Goal: Task Accomplishment & Management: Complete application form

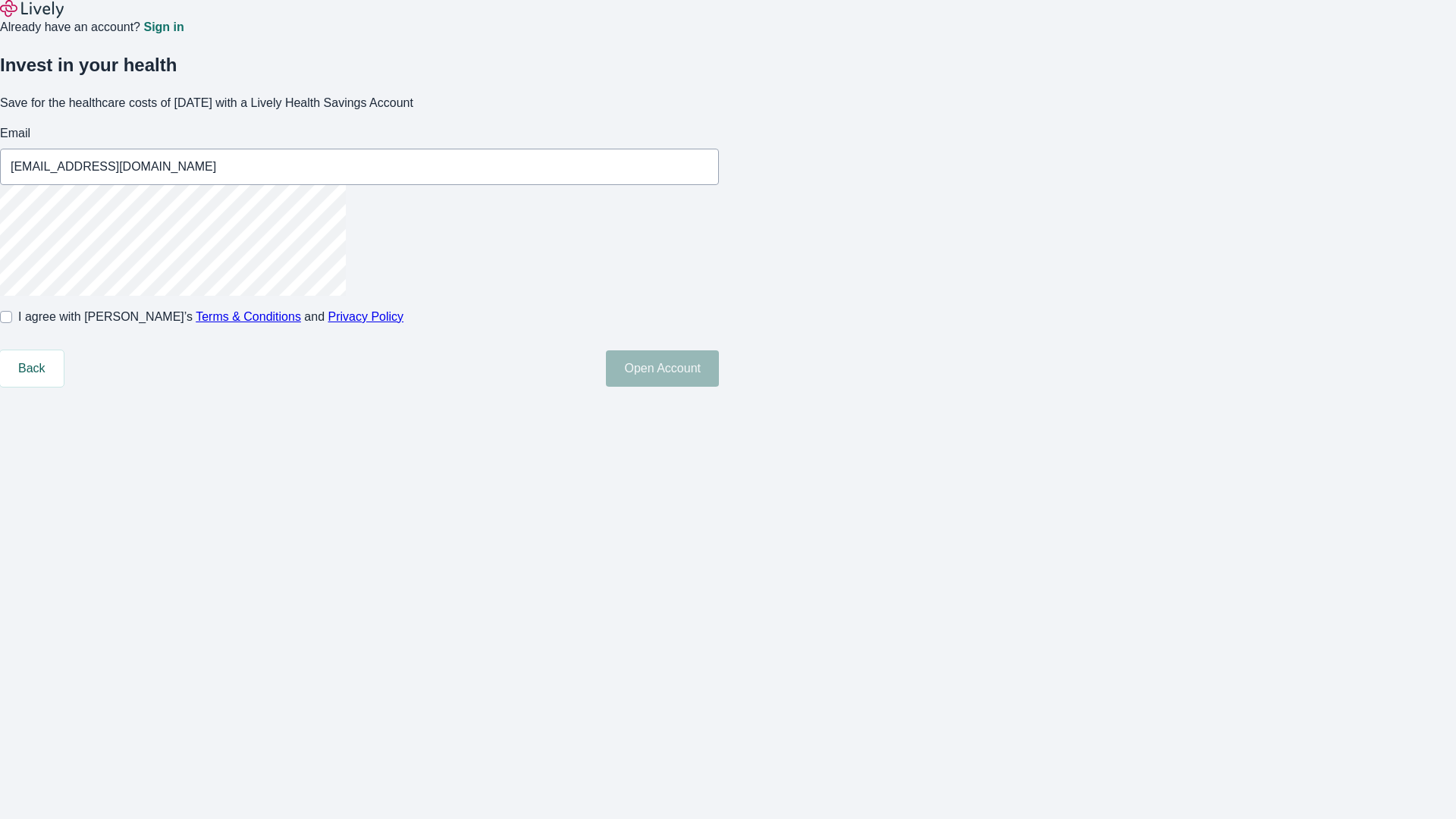
click at [12, 323] on input "I agree with Lively’s Terms & Conditions and Privacy Policy" at bounding box center [6, 316] width 12 height 12
checkbox input "true"
click at [719, 387] on button "Open Account" at bounding box center [663, 368] width 113 height 37
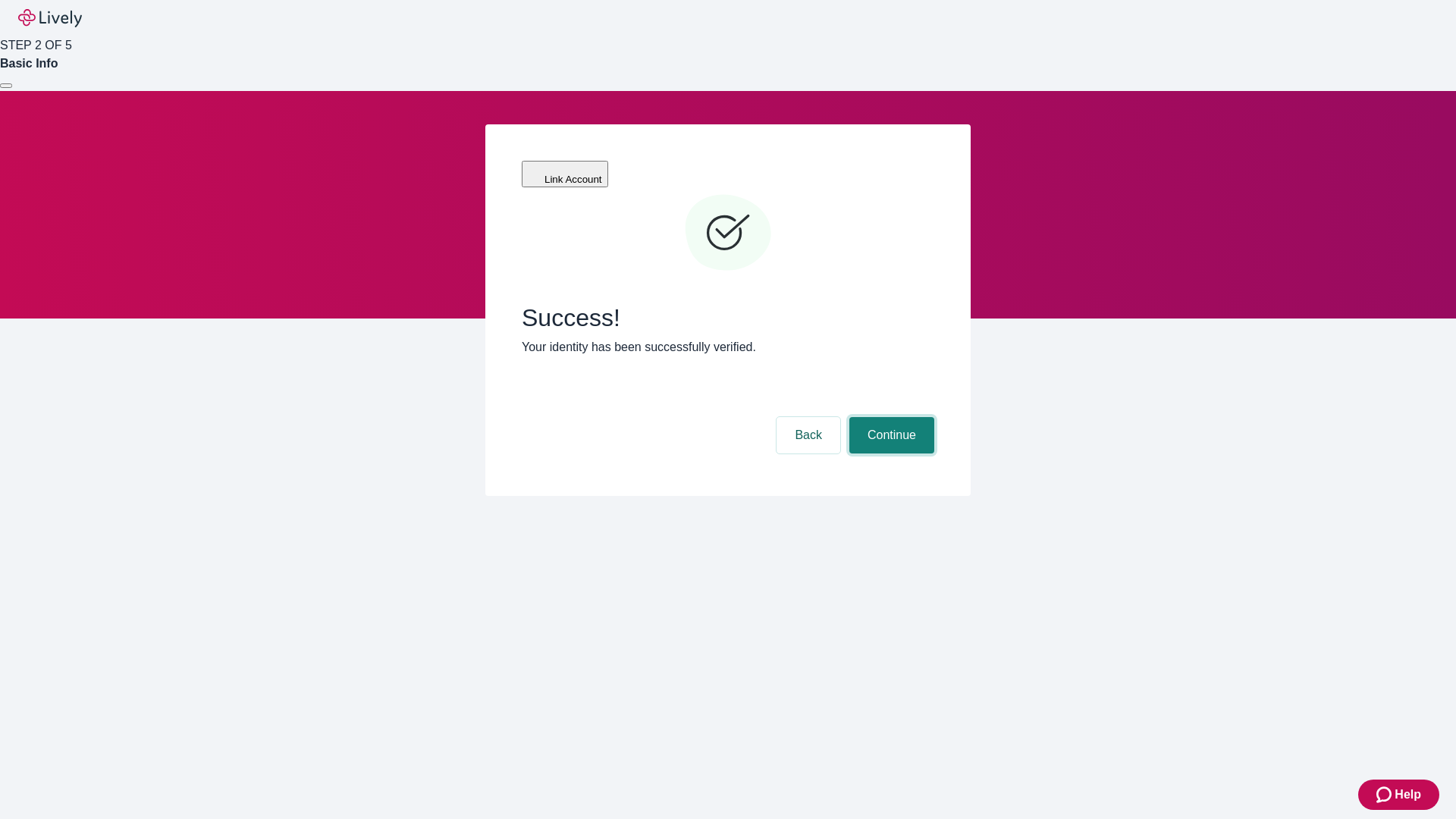
click at [889, 418] on button "Continue" at bounding box center [892, 435] width 85 height 37
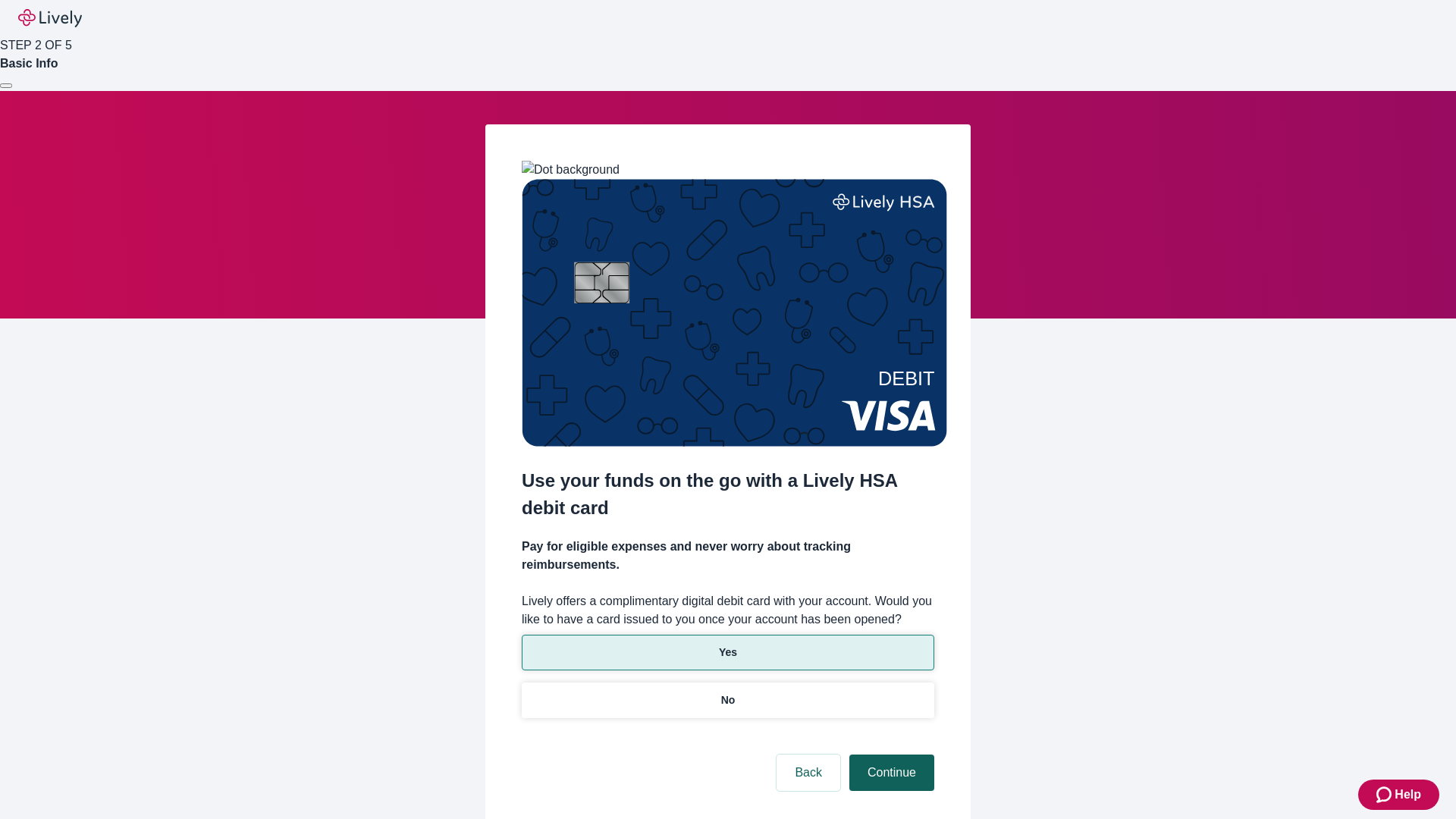
click at [727, 645] on p "Yes" at bounding box center [727, 653] width 18 height 16
click at [889, 755] on button "Continue" at bounding box center [892, 773] width 85 height 37
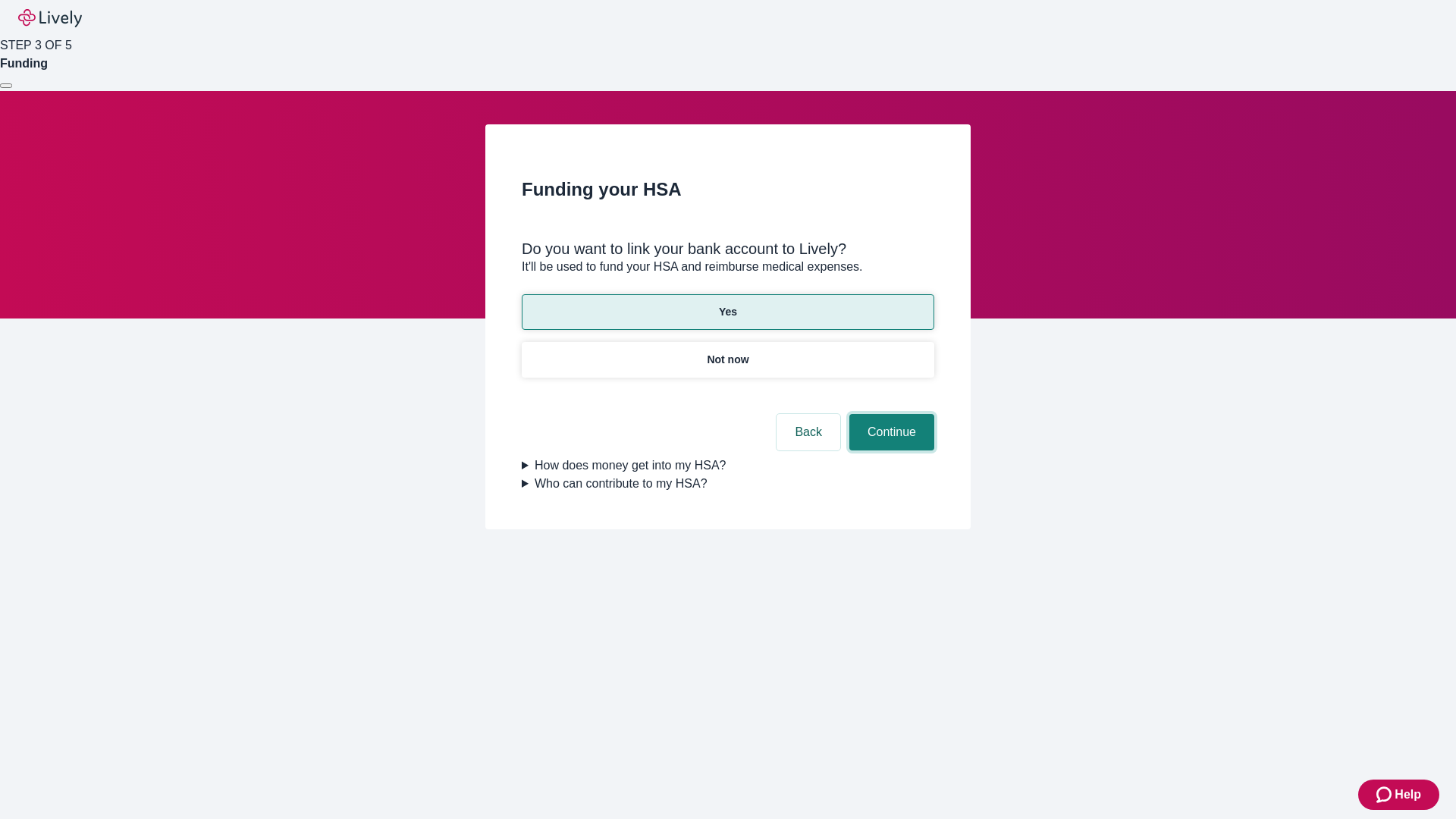
click at [889, 415] on button "Continue" at bounding box center [892, 433] width 85 height 37
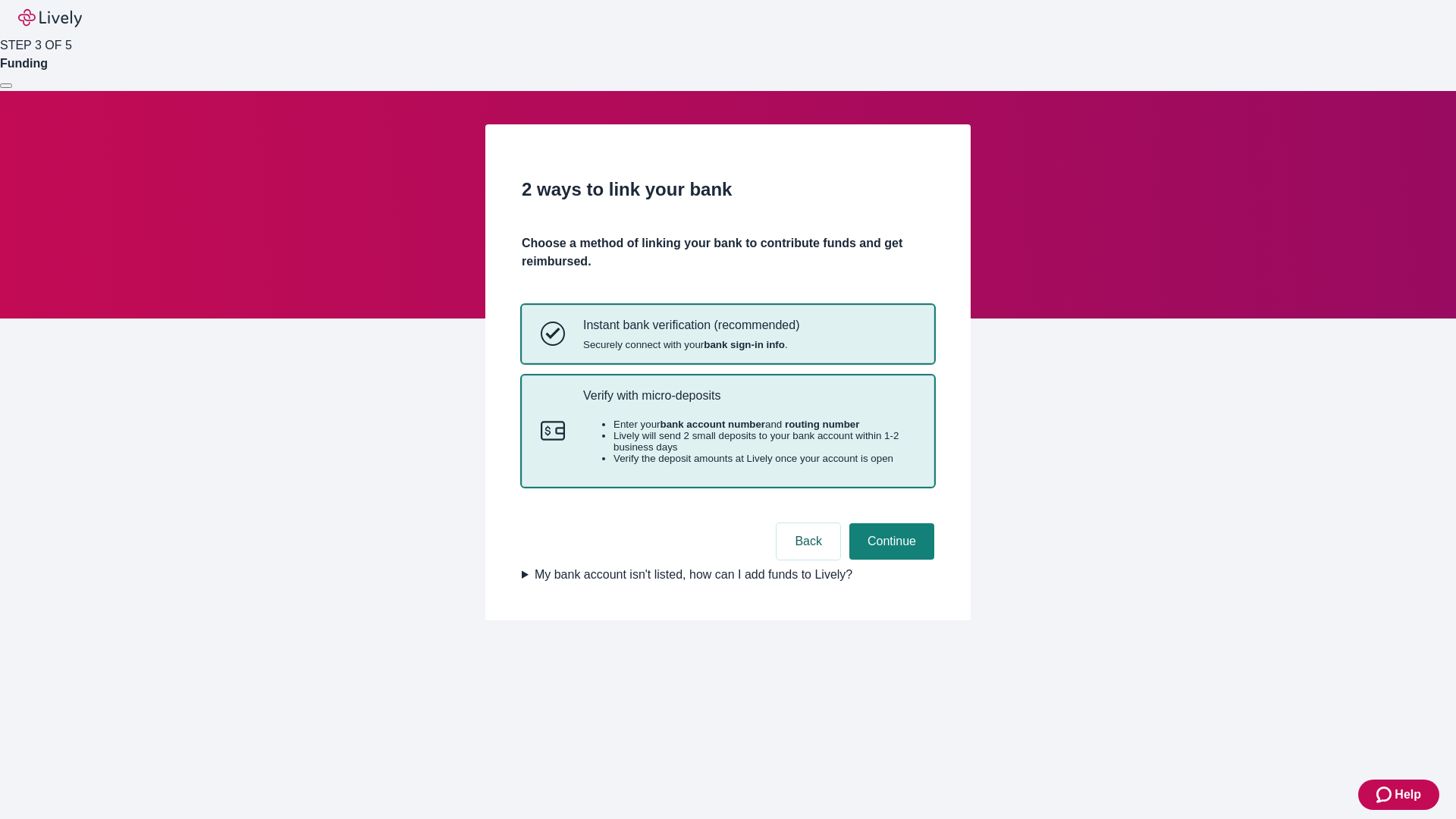
click at [749, 402] on p "Verify with micro-deposits" at bounding box center [750, 395] width 332 height 14
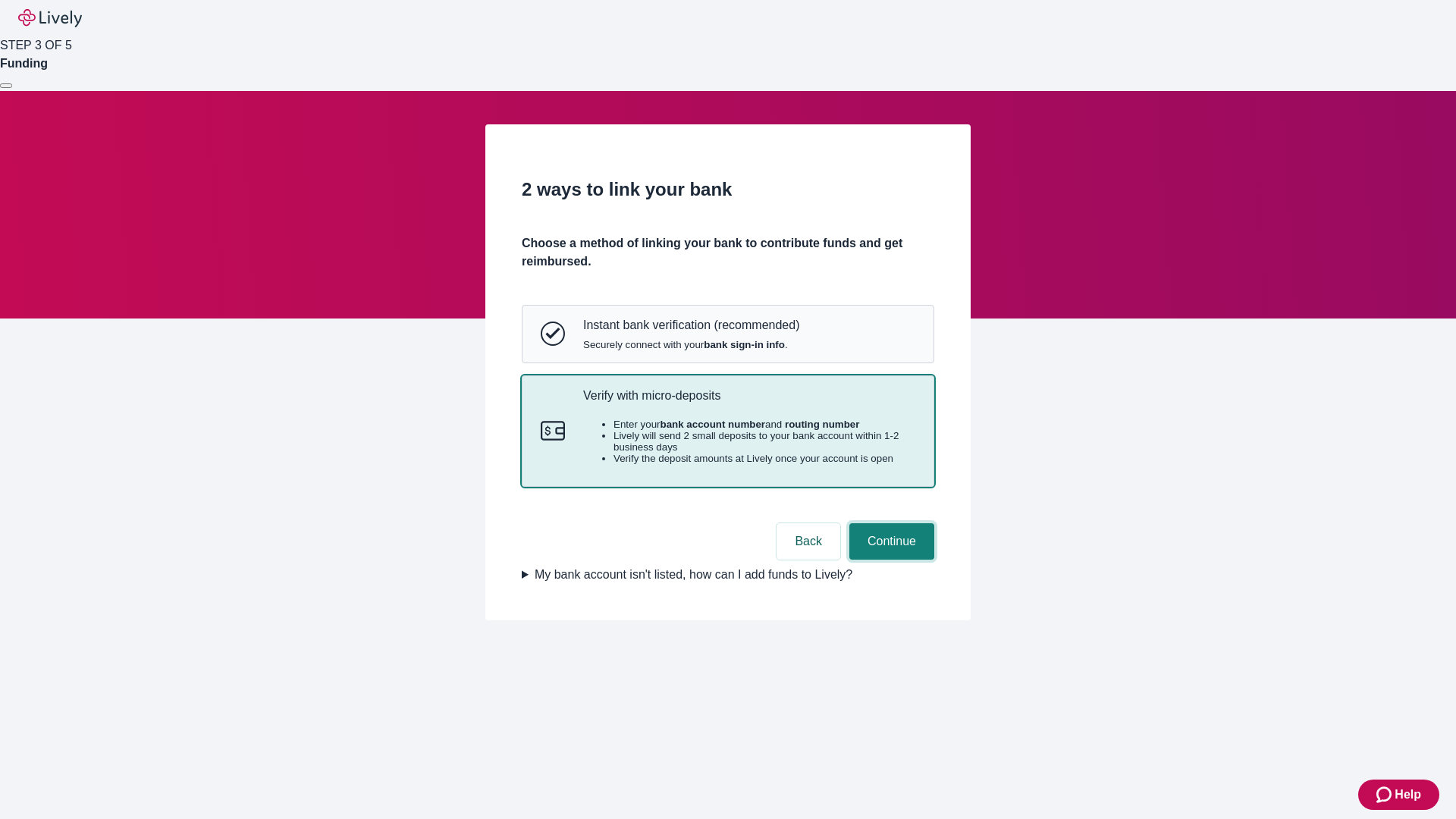
click at [889, 560] on button "Continue" at bounding box center [892, 541] width 85 height 37
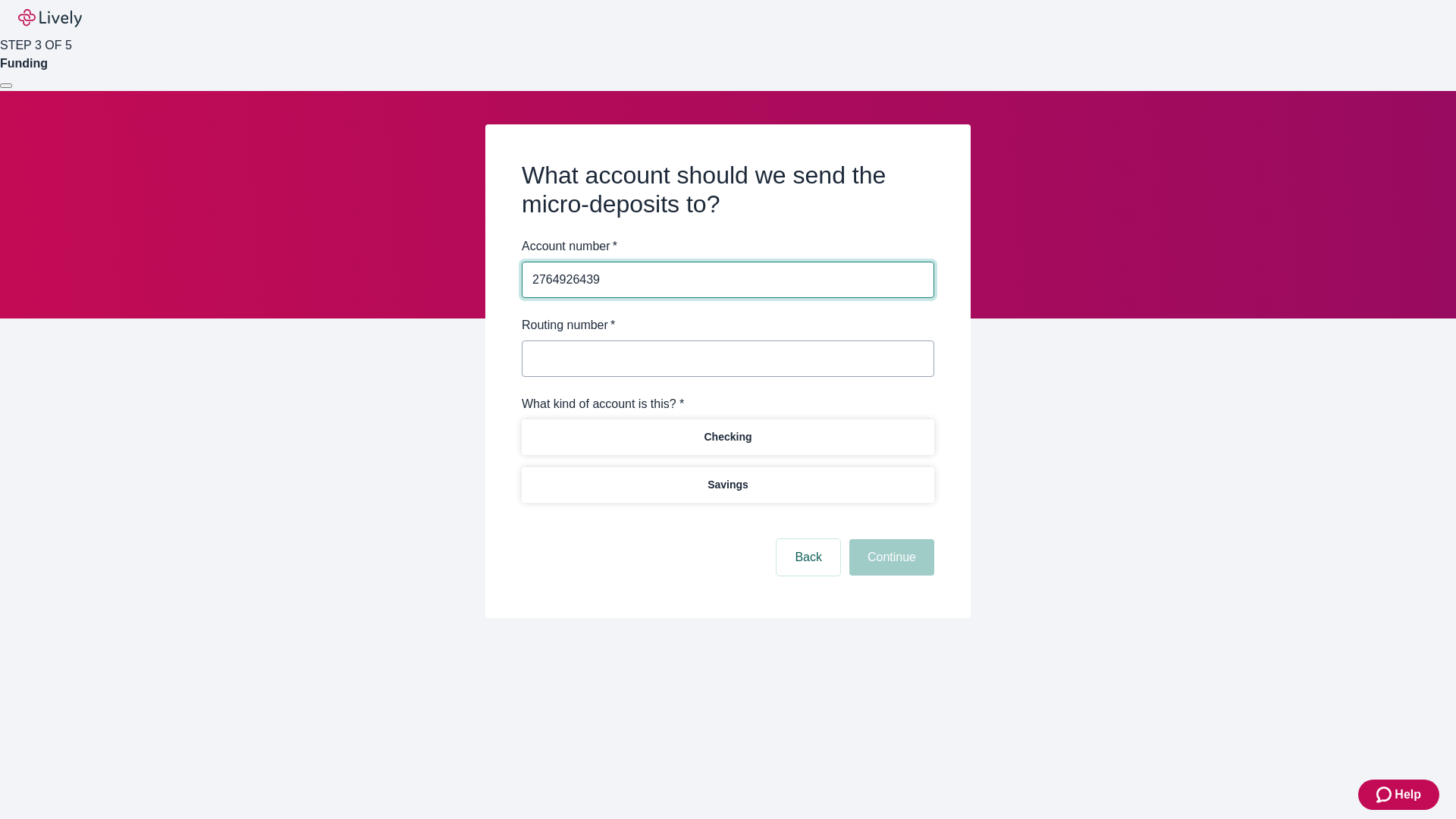
type input "2764926439"
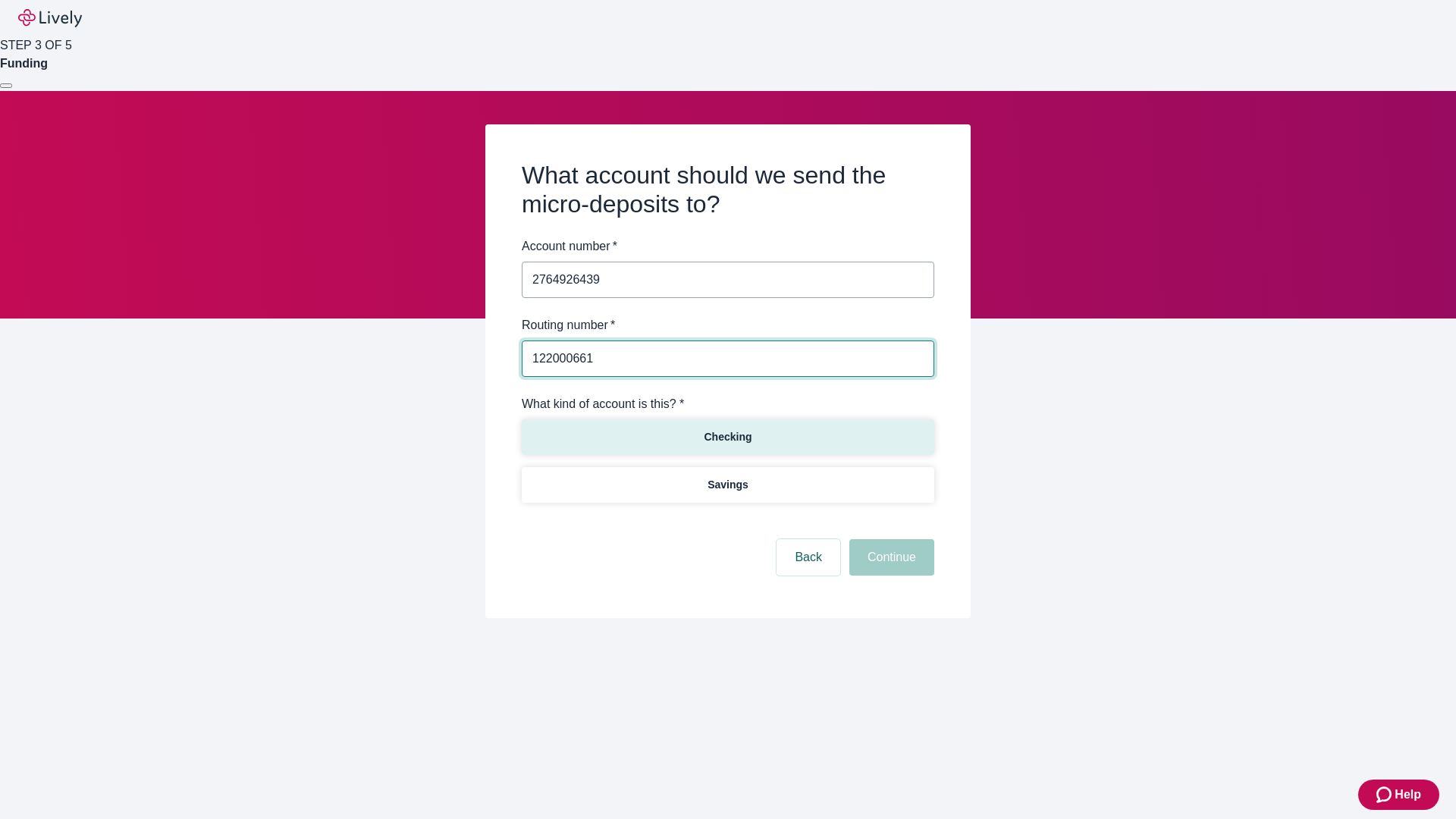
type input "122000661"
click at [727, 436] on p "Checking" at bounding box center [727, 437] width 48 height 16
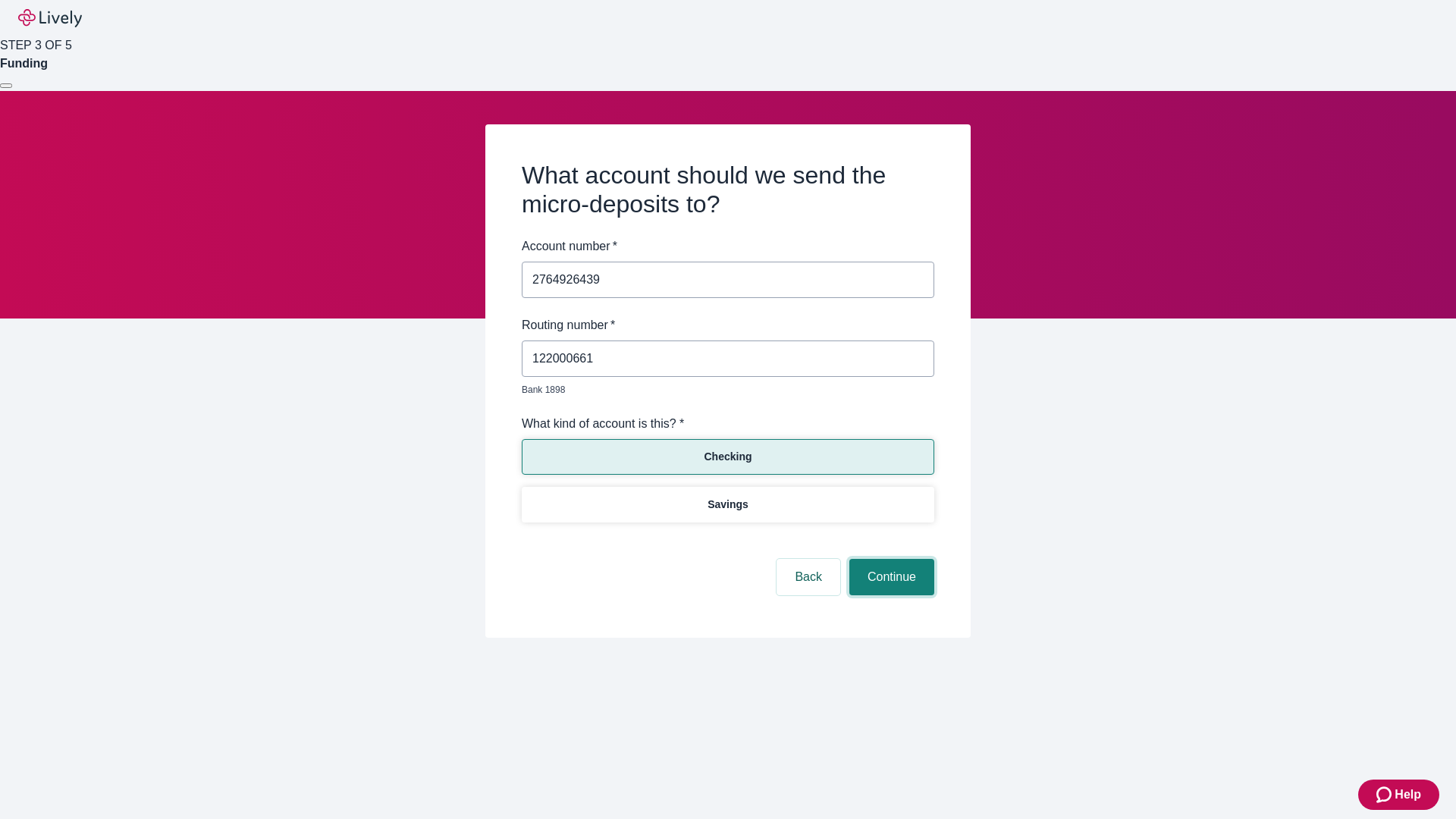
click at [889, 560] on button "Continue" at bounding box center [892, 577] width 85 height 37
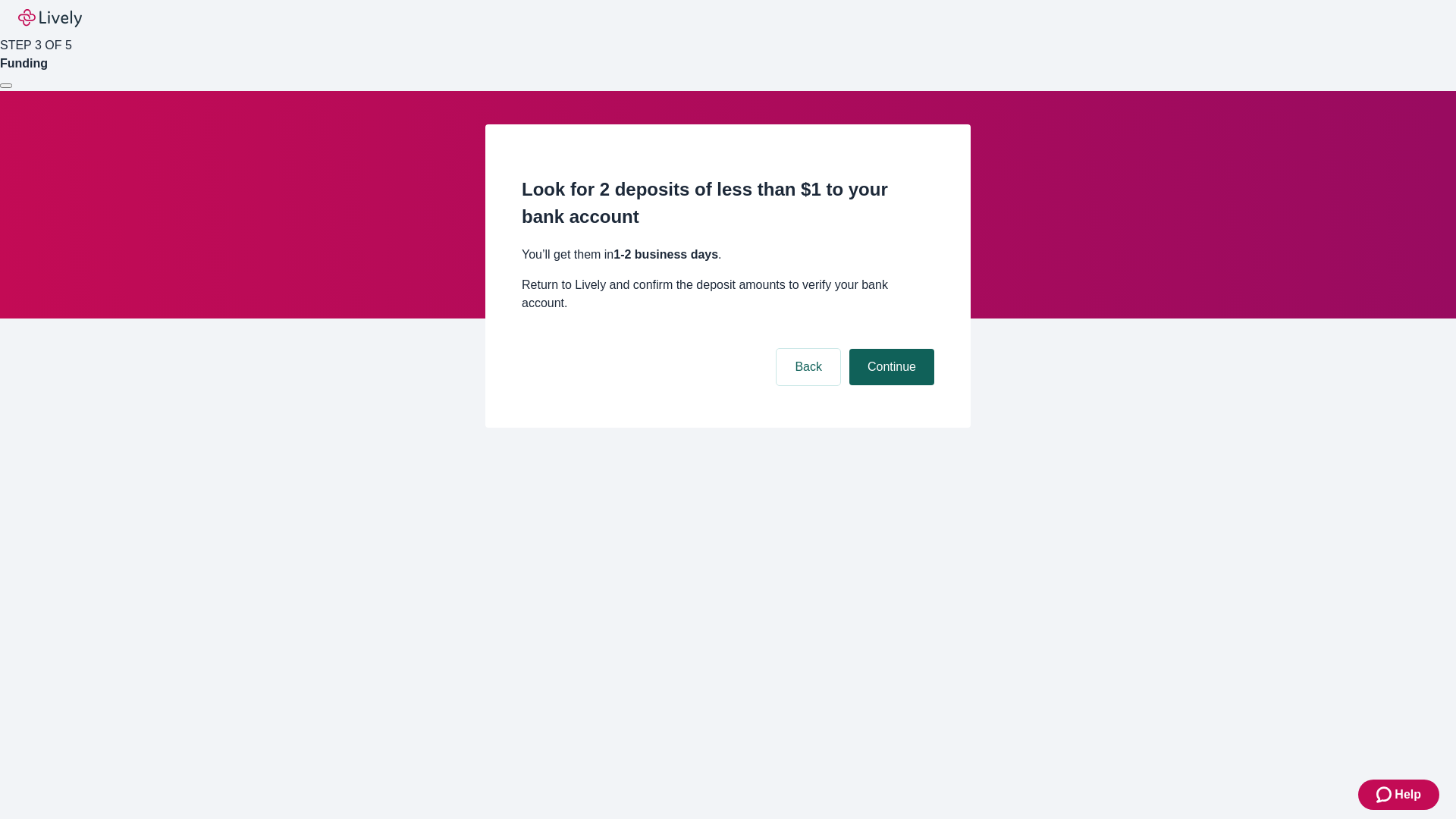
click at [889, 349] on button "Continue" at bounding box center [892, 367] width 85 height 37
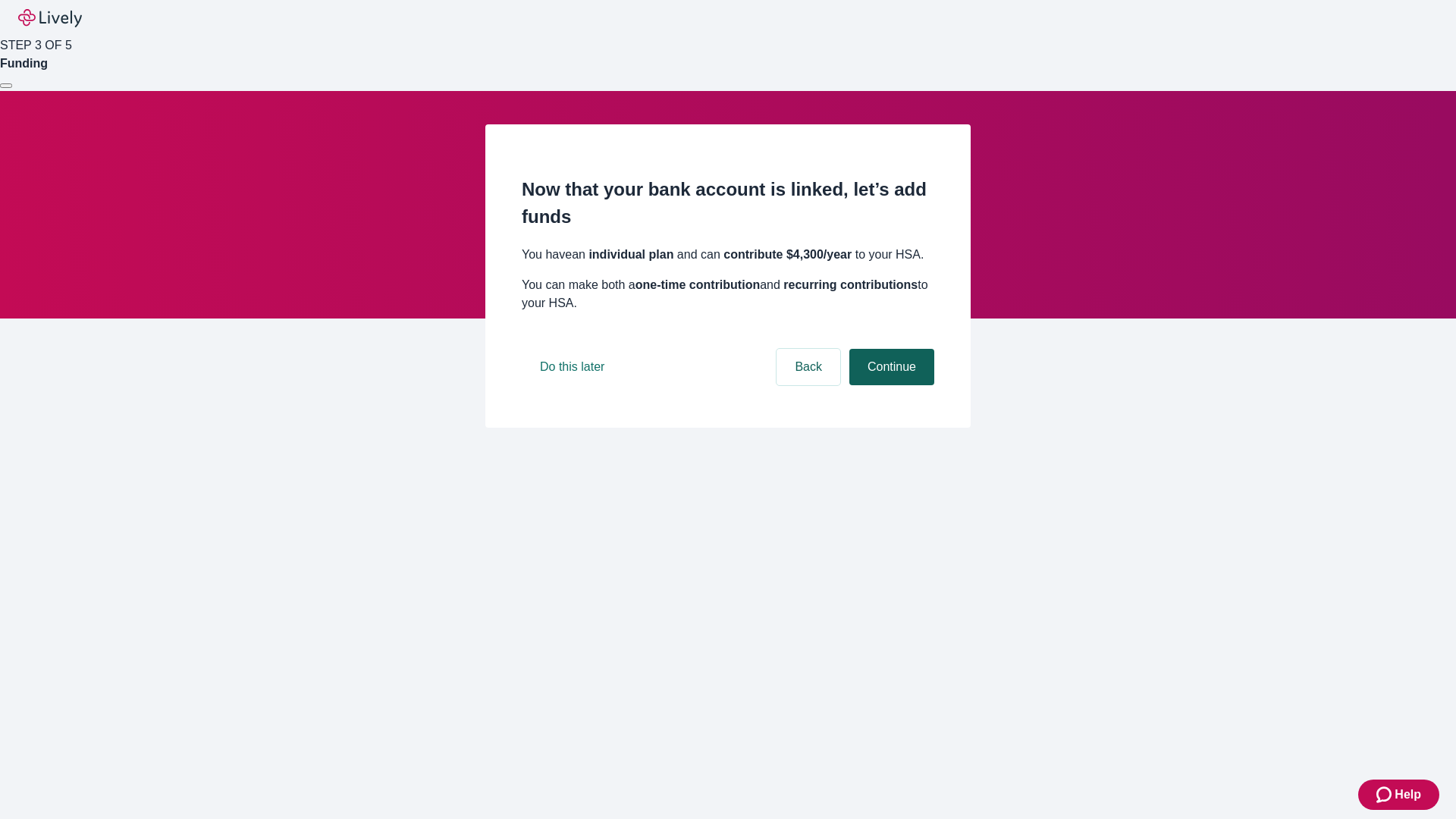
click at [889, 385] on button "Continue" at bounding box center [892, 367] width 85 height 37
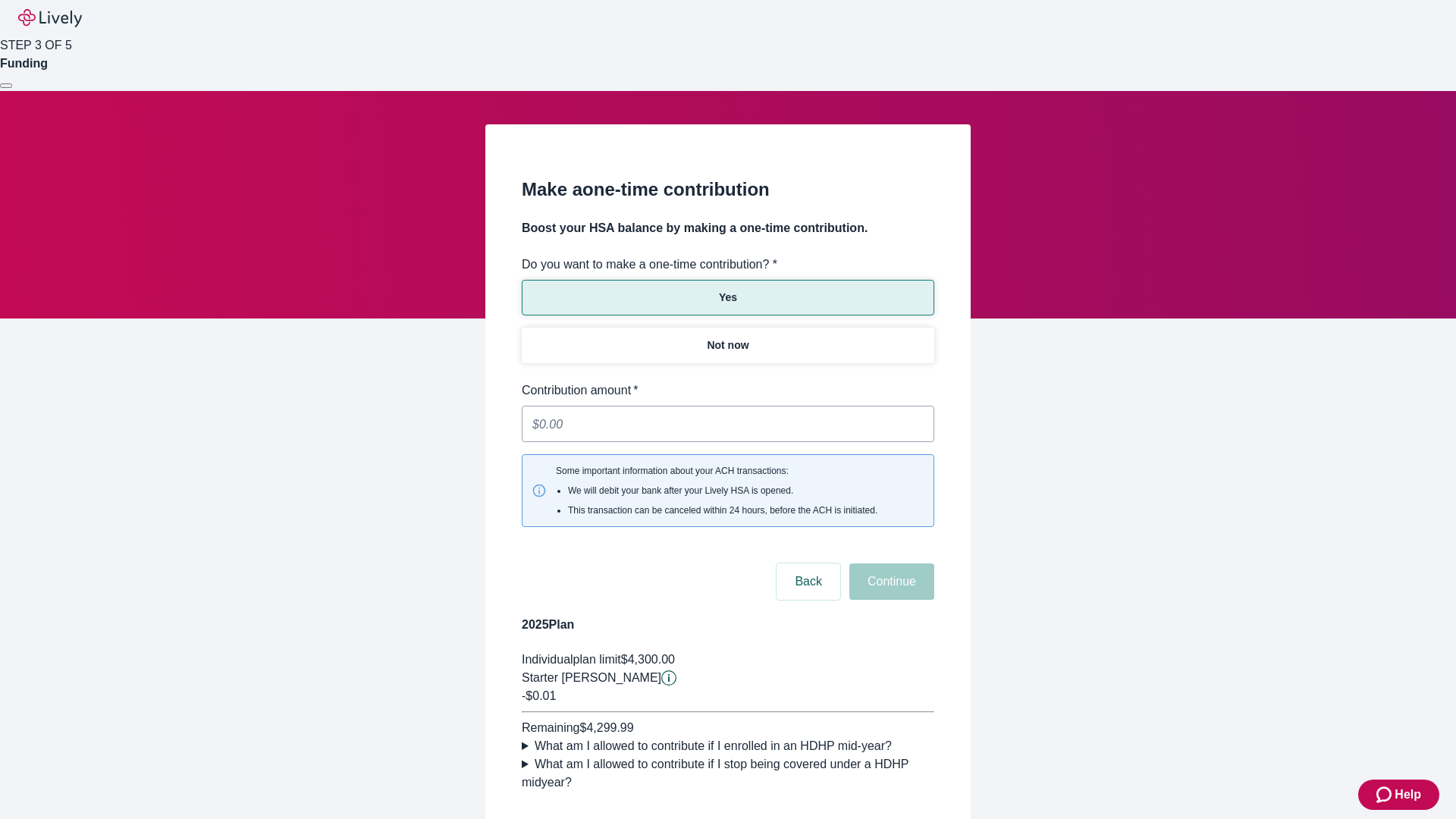
type input "0.01"
click at [889, 564] on button "Continue" at bounding box center [892, 582] width 85 height 37
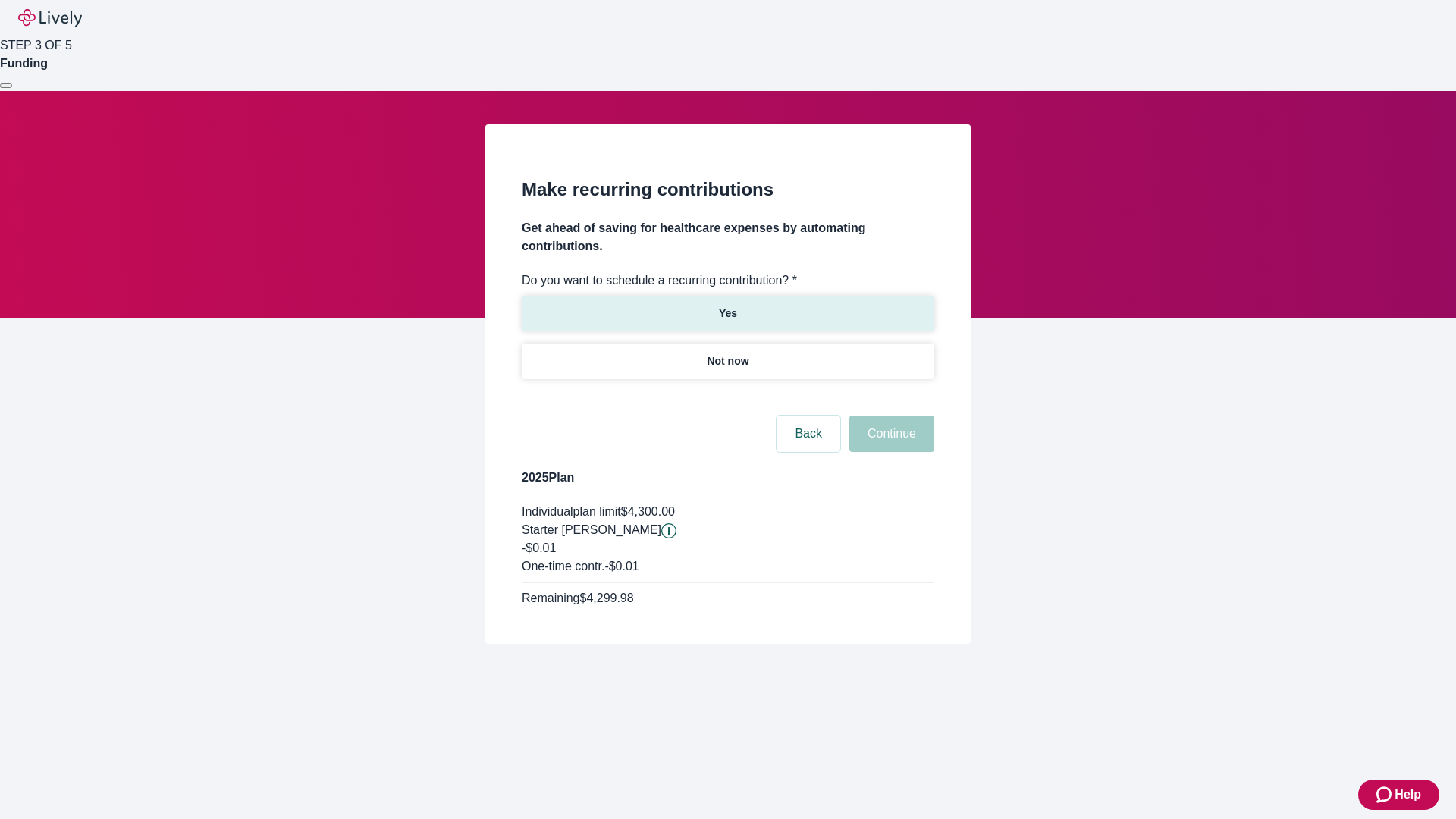
click at [727, 306] on p "Yes" at bounding box center [727, 314] width 18 height 16
click at [727, 398] on body "Help STEP 3 OF 5 Funding Make recurring contributions Get ahead of saving for h…" at bounding box center [728, 358] width 1456 height 717
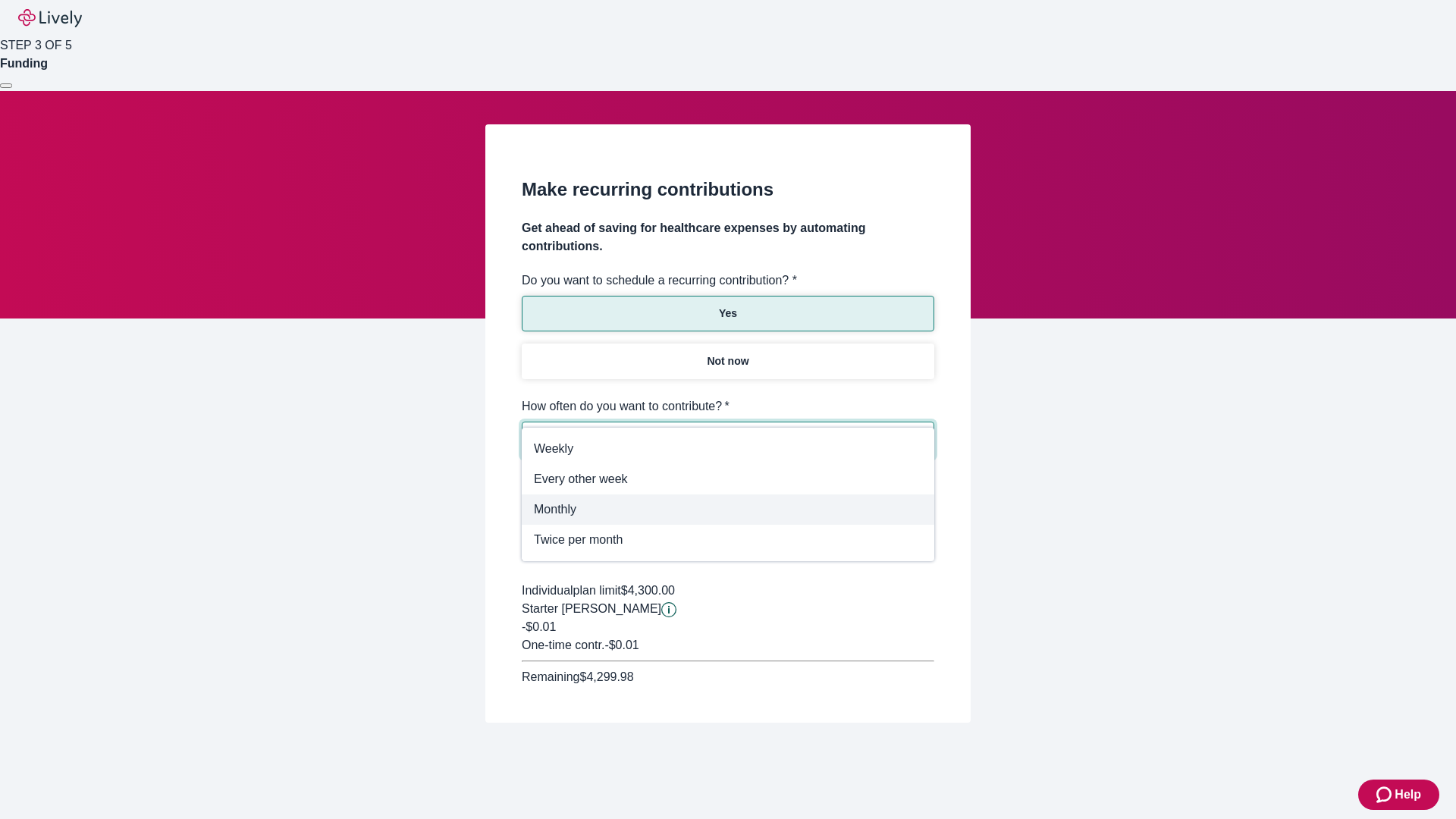
click at [728, 510] on span "Monthly" at bounding box center [727, 509] width 388 height 18
type input "Monthly"
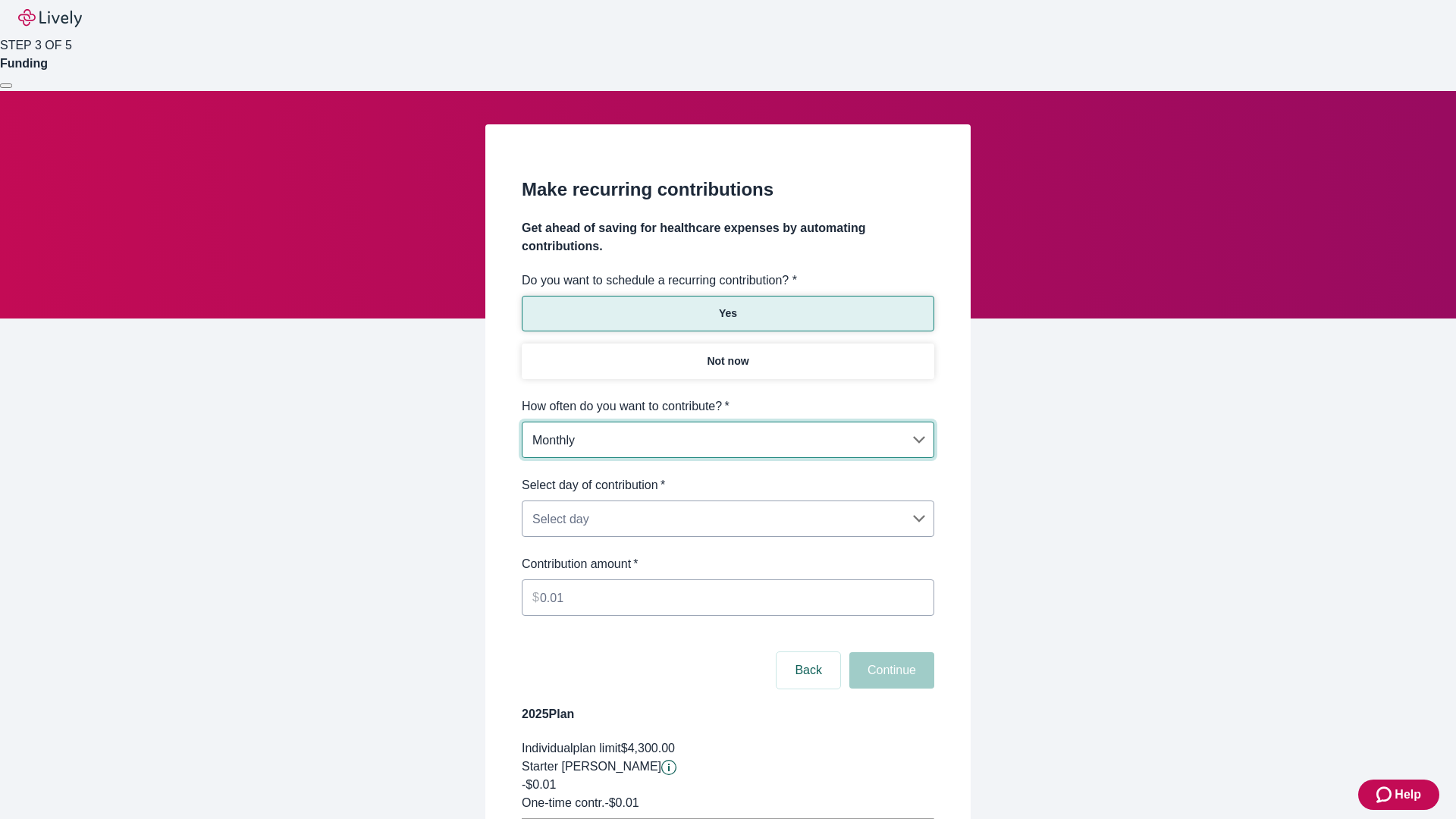
click at [727, 476] on body "Help STEP 3 OF 5 Funding Make recurring contributions Get ahead of saving for h…" at bounding box center [728, 477] width 1456 height 954
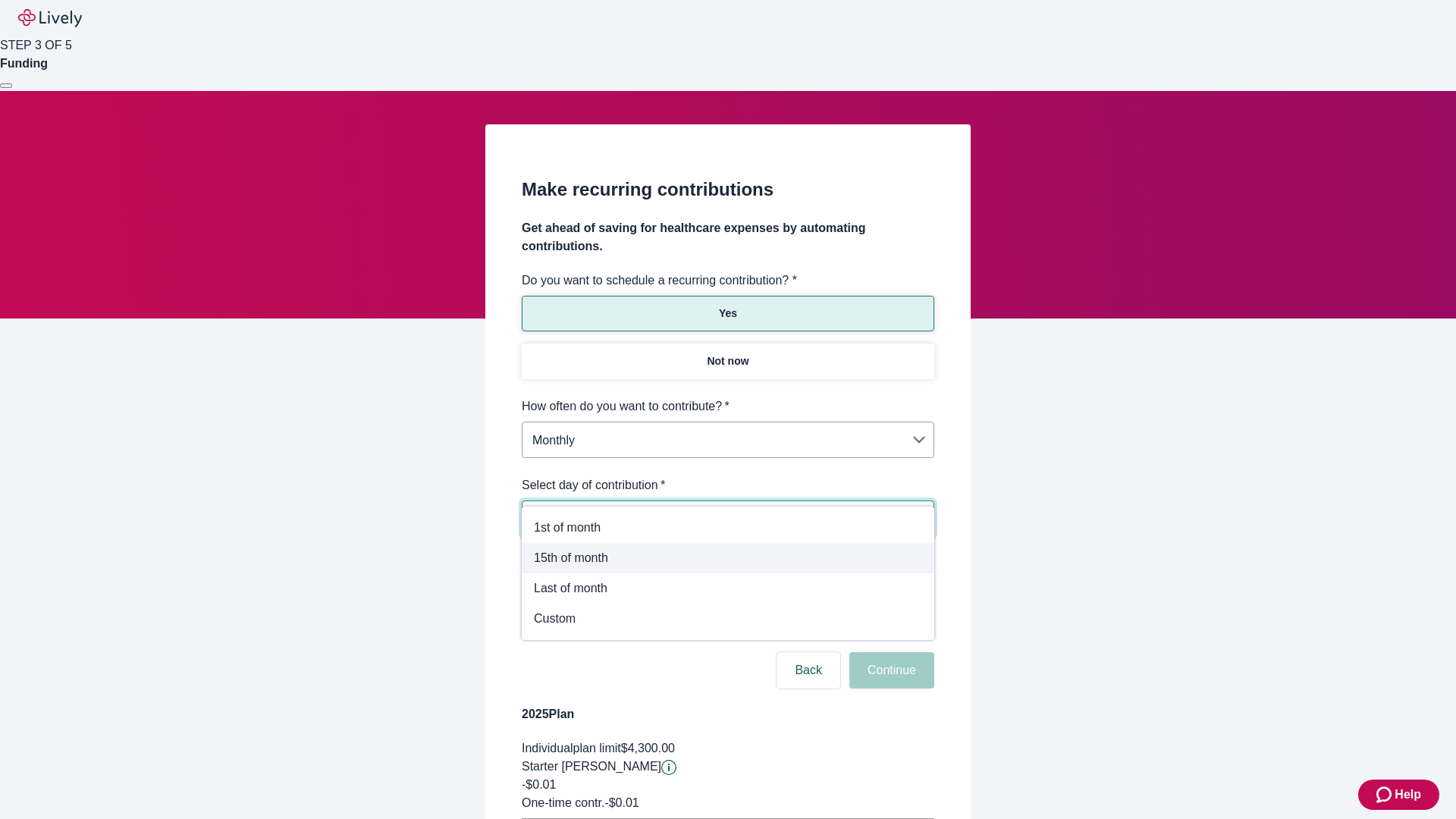
click at [728, 558] on span "15th of month" at bounding box center [727, 557] width 388 height 18
type input "Monthly15th"
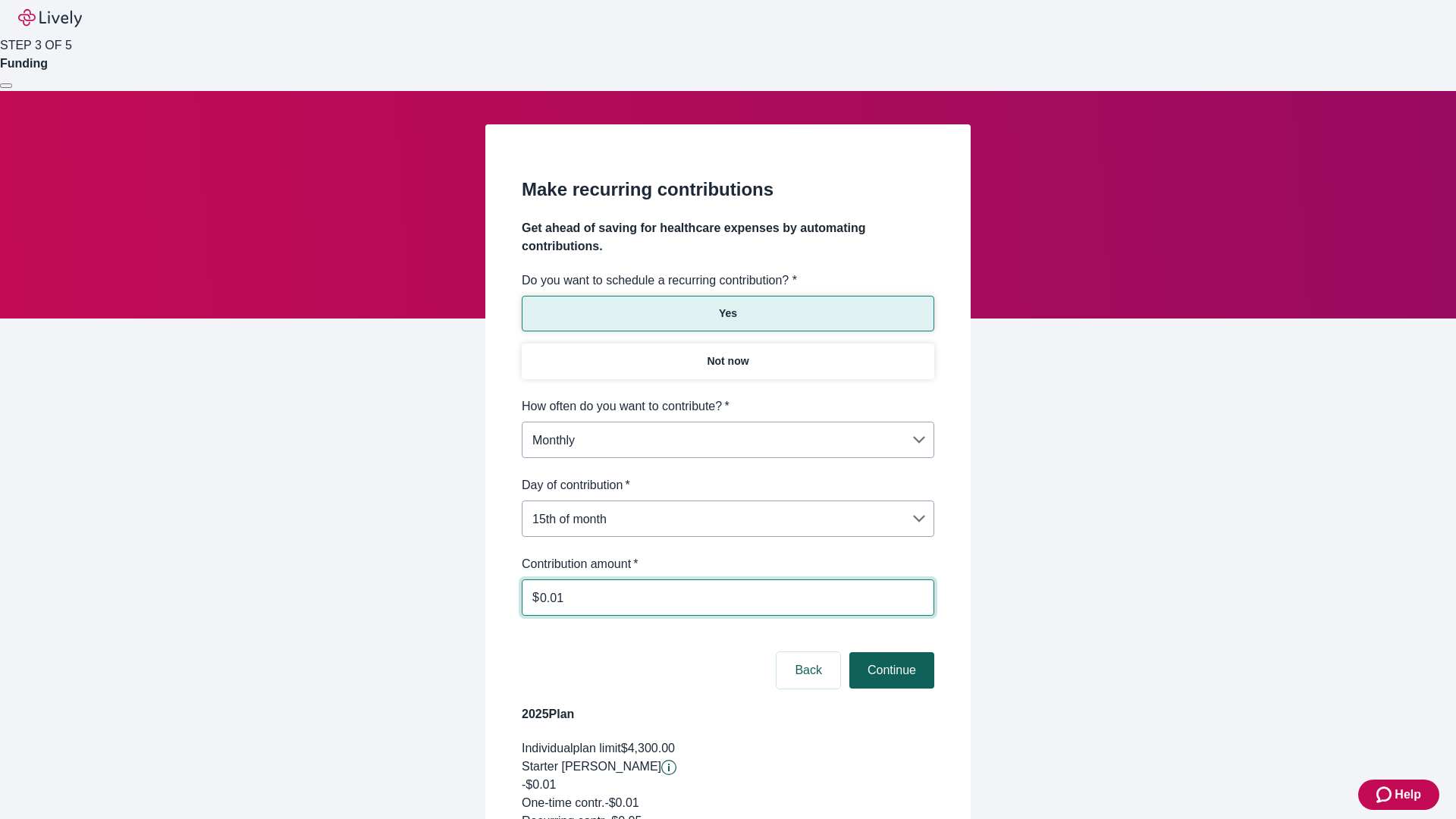
click at [889, 653] on button "Continue" at bounding box center [892, 671] width 85 height 37
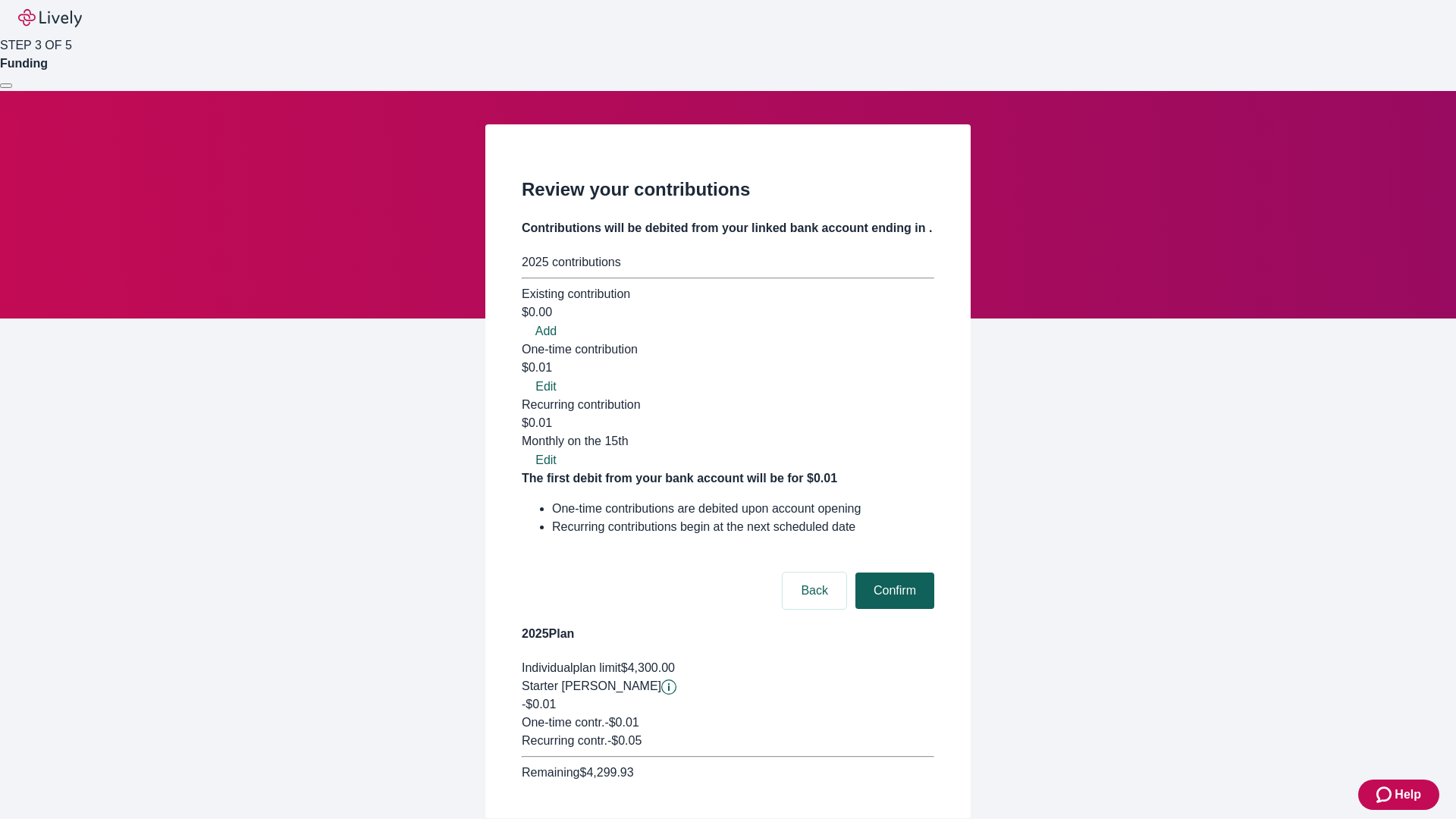
click at [892, 572] on button "Confirm" at bounding box center [895, 590] width 79 height 37
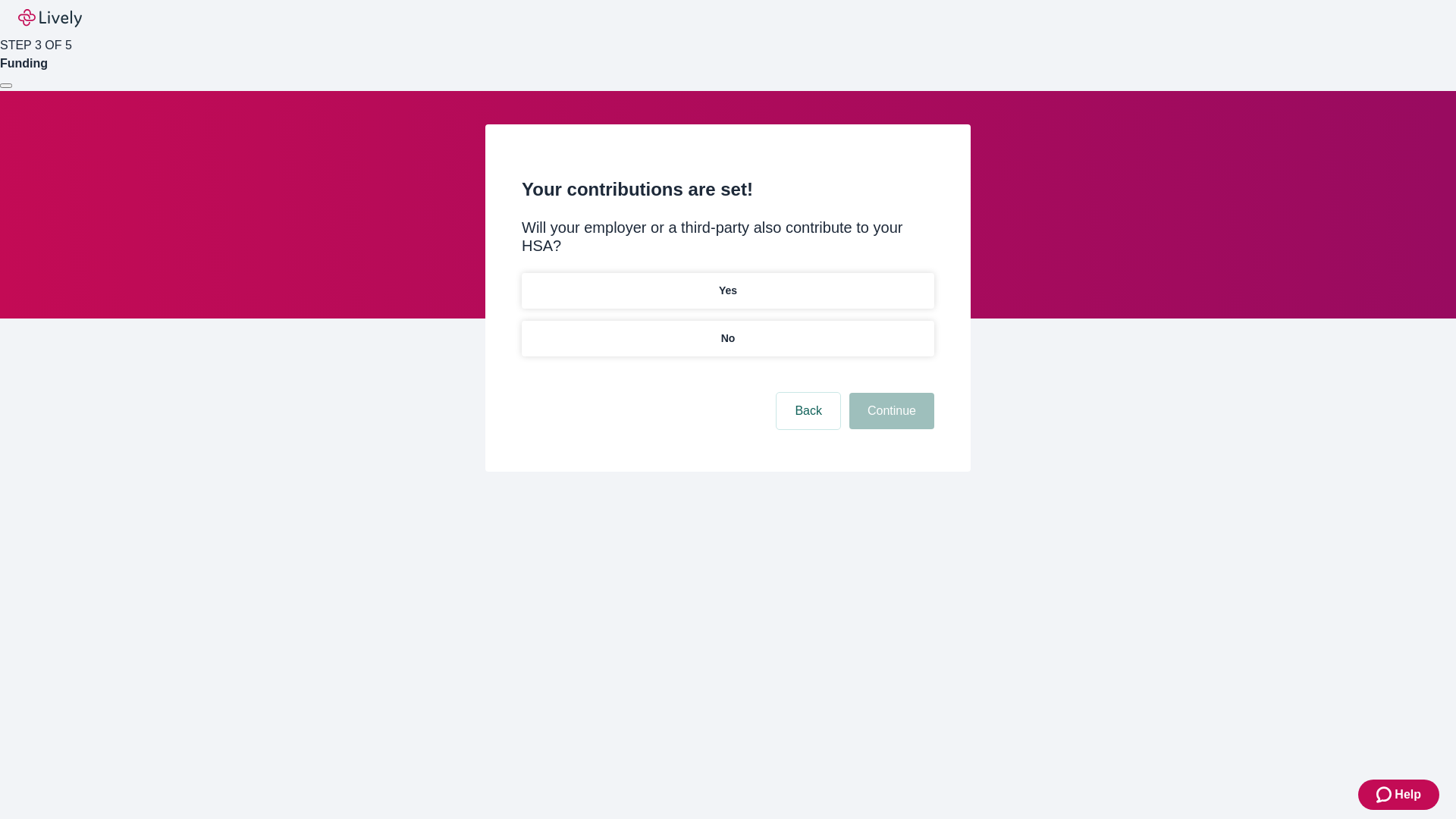
click at [727, 283] on p "Yes" at bounding box center [727, 291] width 18 height 16
click at [889, 393] on button "Continue" at bounding box center [892, 411] width 85 height 37
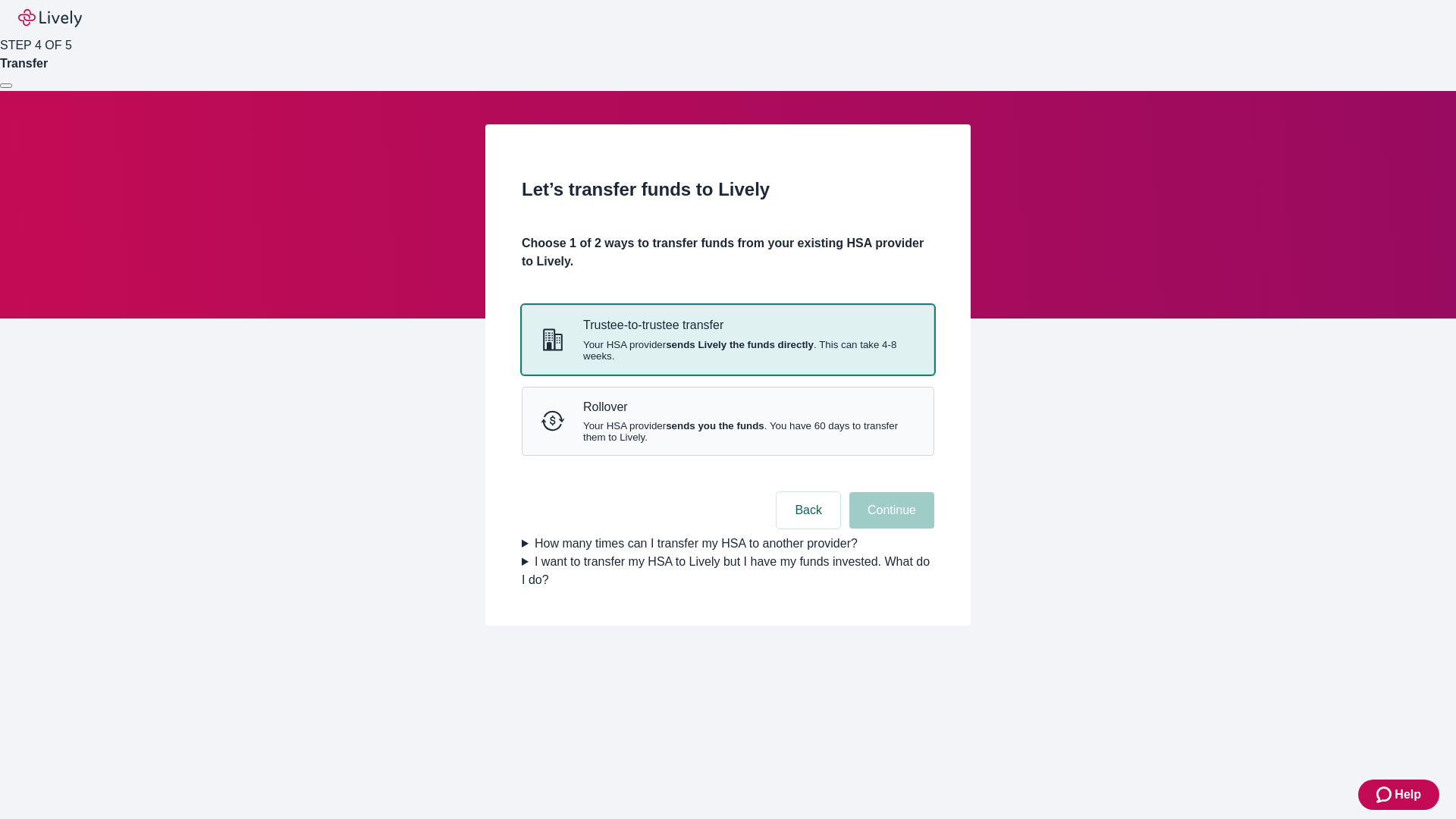
click at [727, 350] on strong "sends Lively the funds directly" at bounding box center [739, 345] width 148 height 11
click at [889, 529] on button "Continue" at bounding box center [892, 510] width 85 height 37
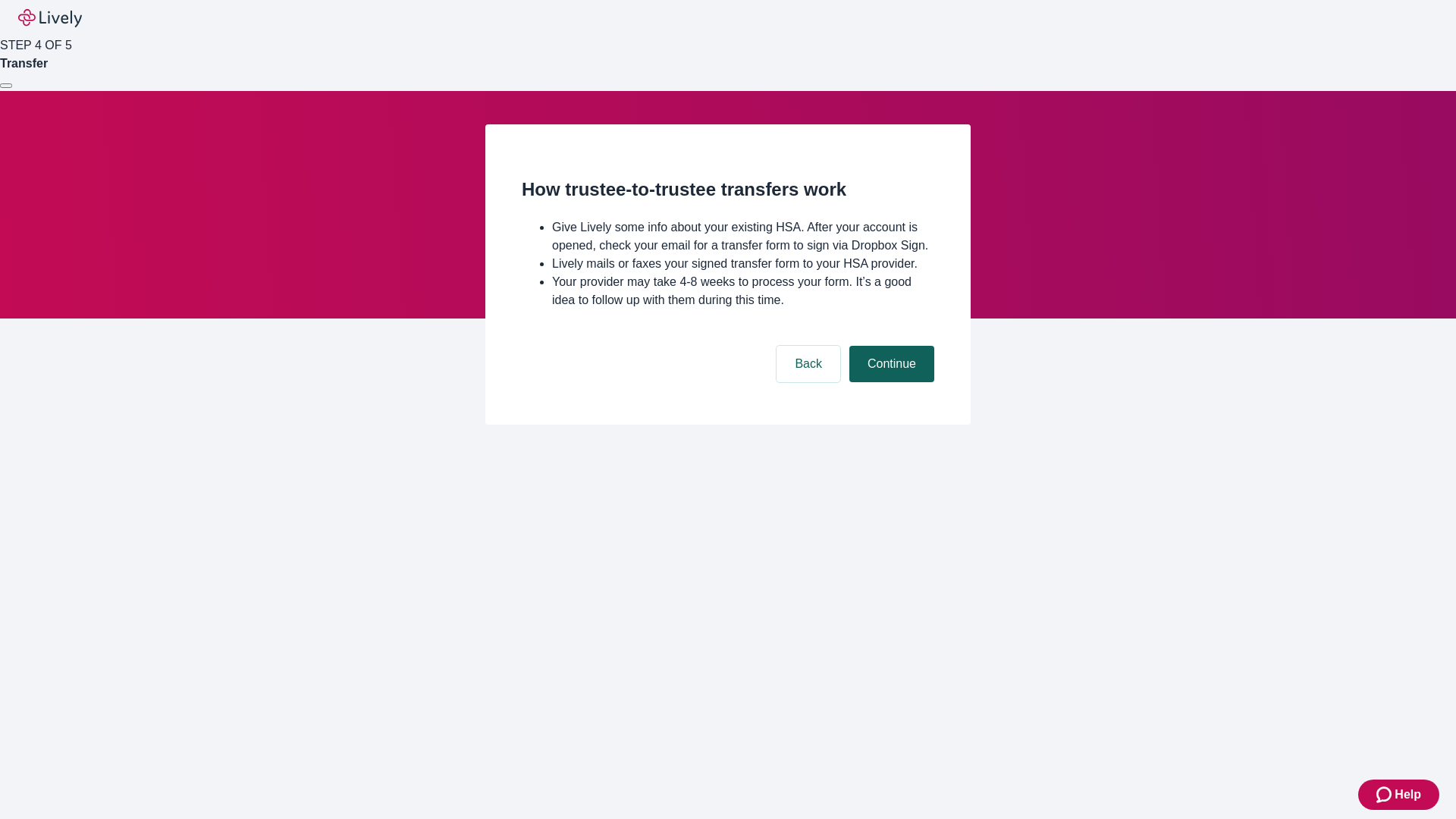
click at [889, 383] on button "Continue" at bounding box center [892, 364] width 85 height 37
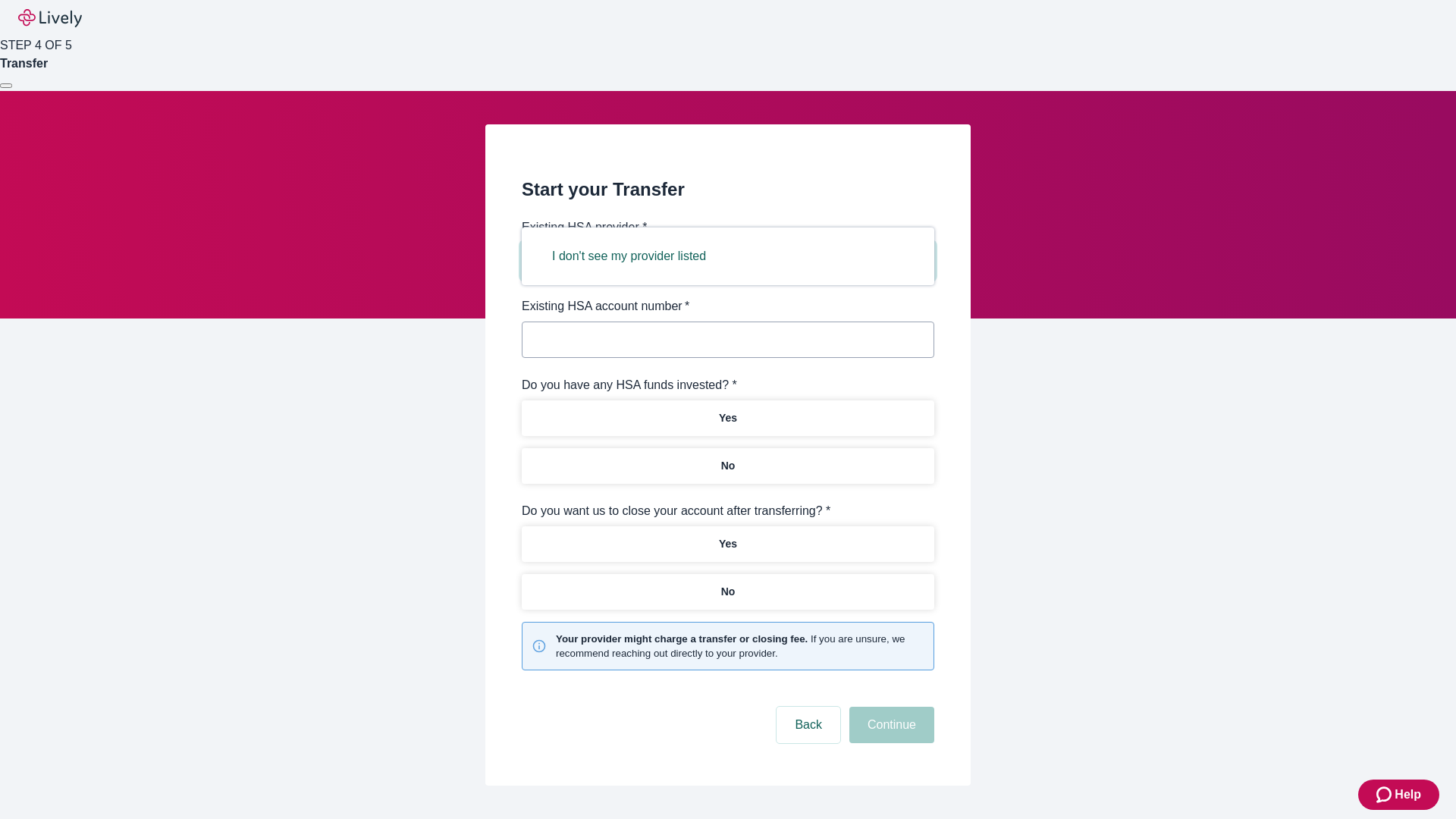
click at [634, 256] on button "I don't see my provider listed" at bounding box center [629, 256] width 191 height 37
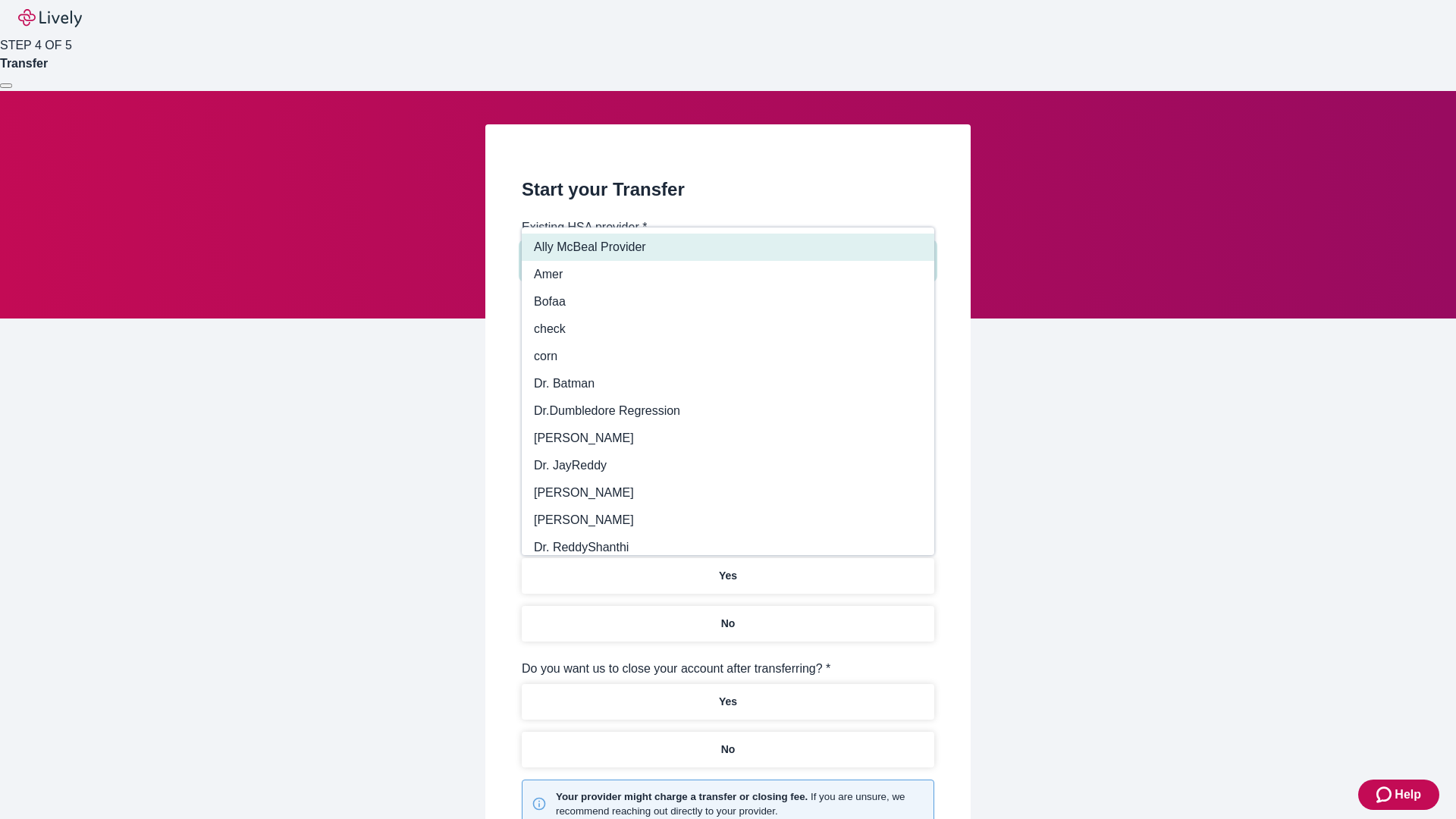
type input "Other"
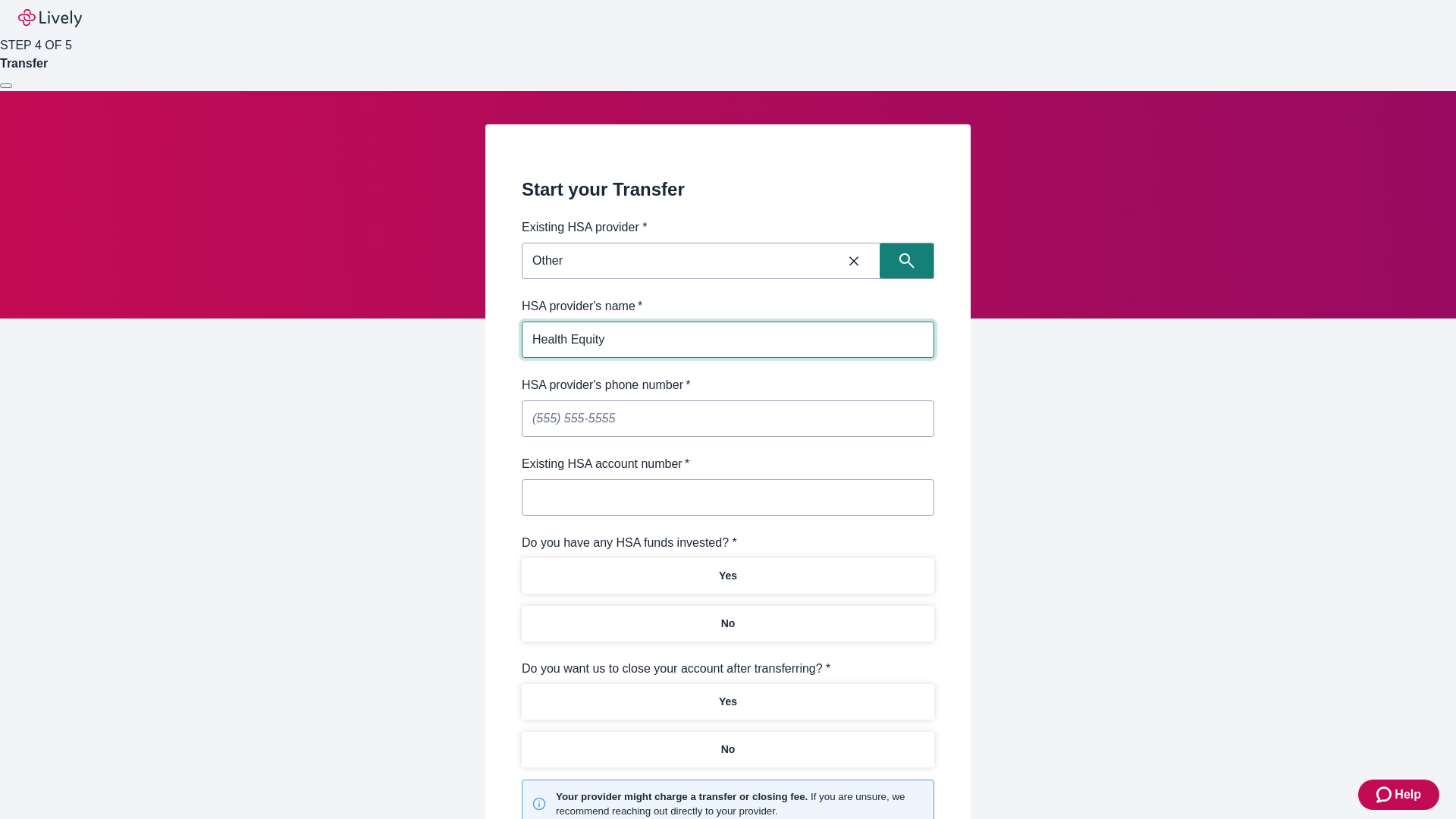
type input "Health Equity"
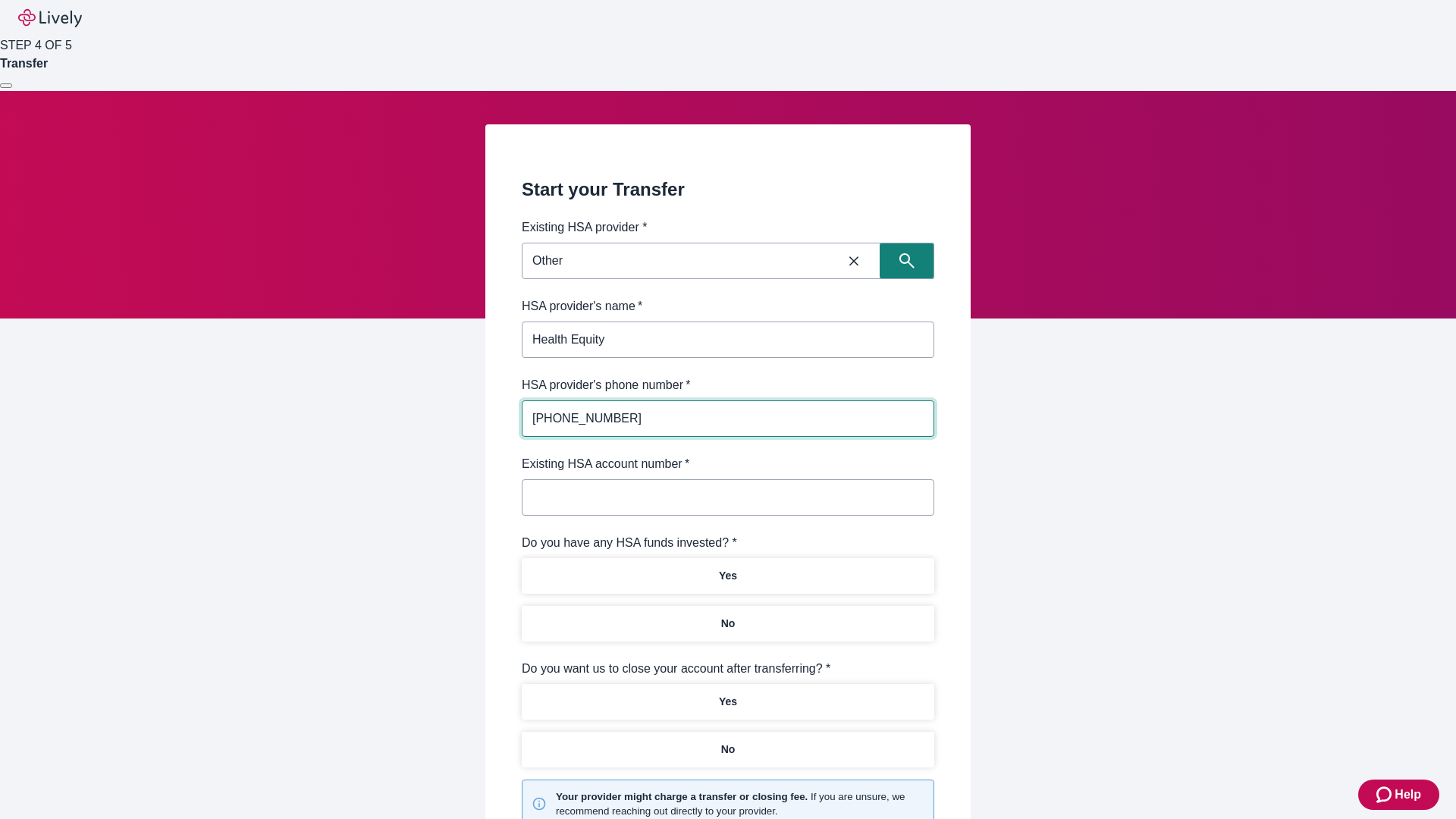
type input "[PHONE_NUMBER]"
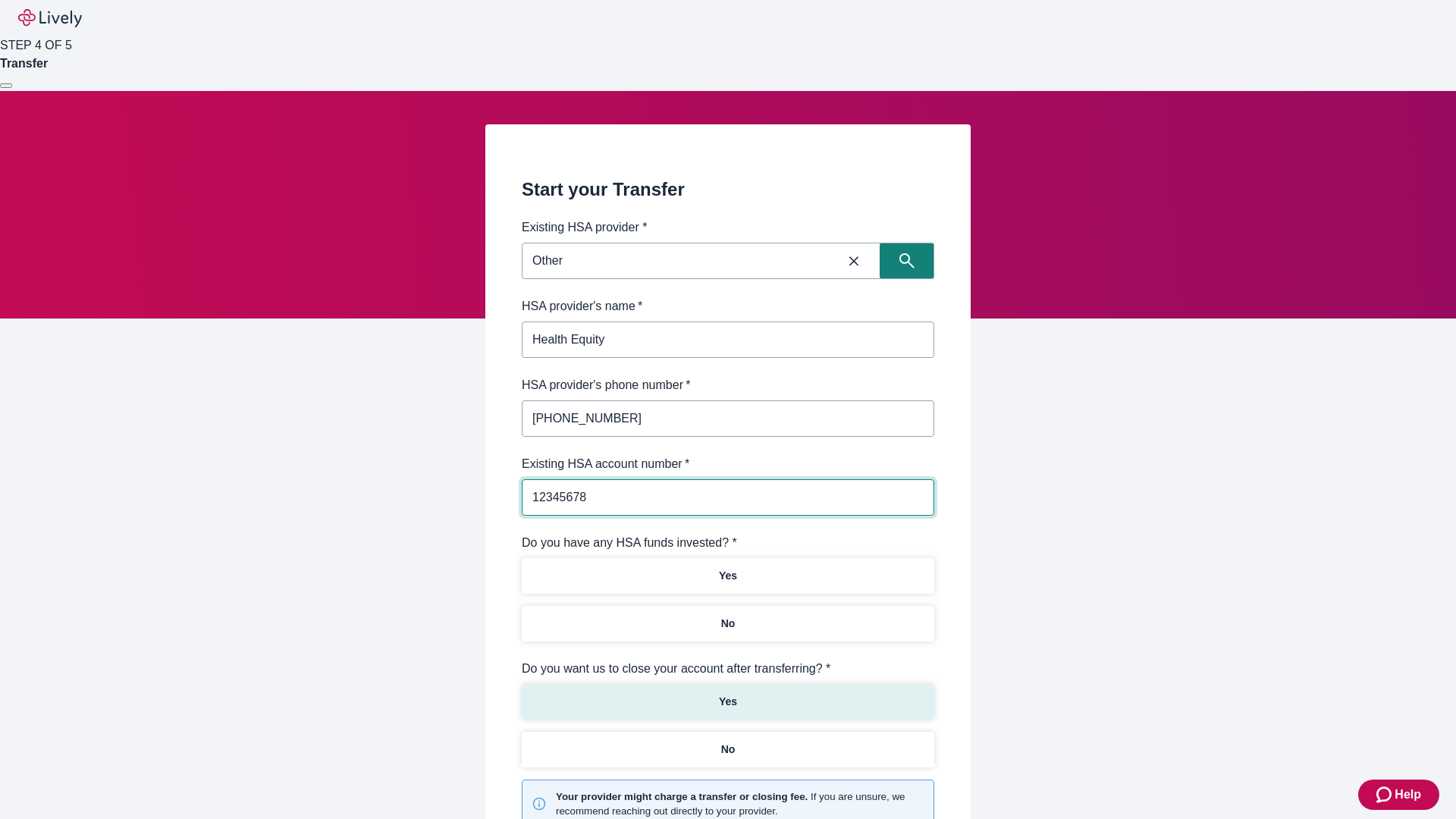
type input "12345678"
click at [727, 616] on p "No" at bounding box center [728, 623] width 14 height 16
click at [727, 694] on p "Yes" at bounding box center [727, 702] width 18 height 16
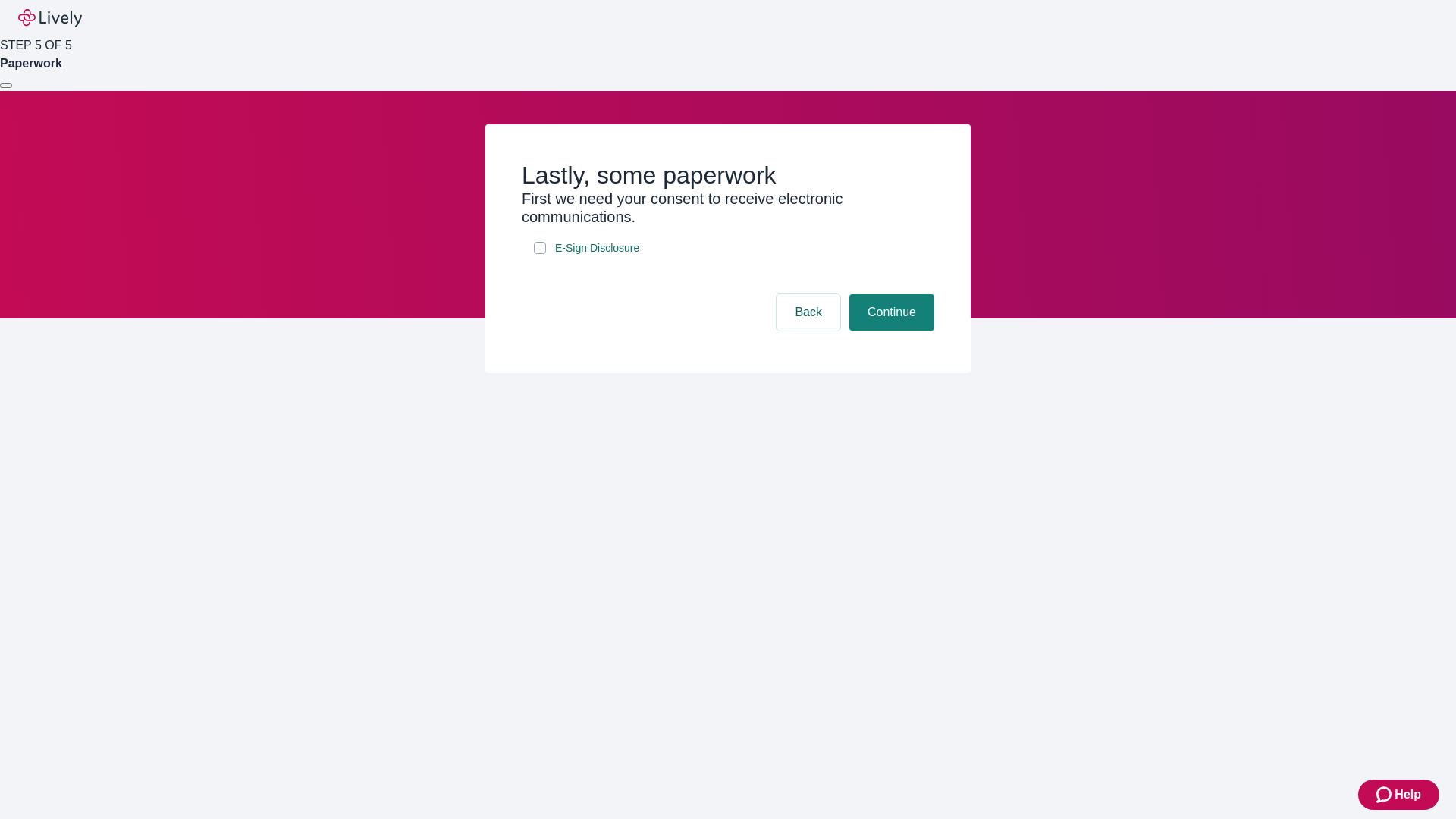
click at [540, 254] on input "E-Sign Disclosure" at bounding box center [539, 247] width 12 height 12
checkbox input "true"
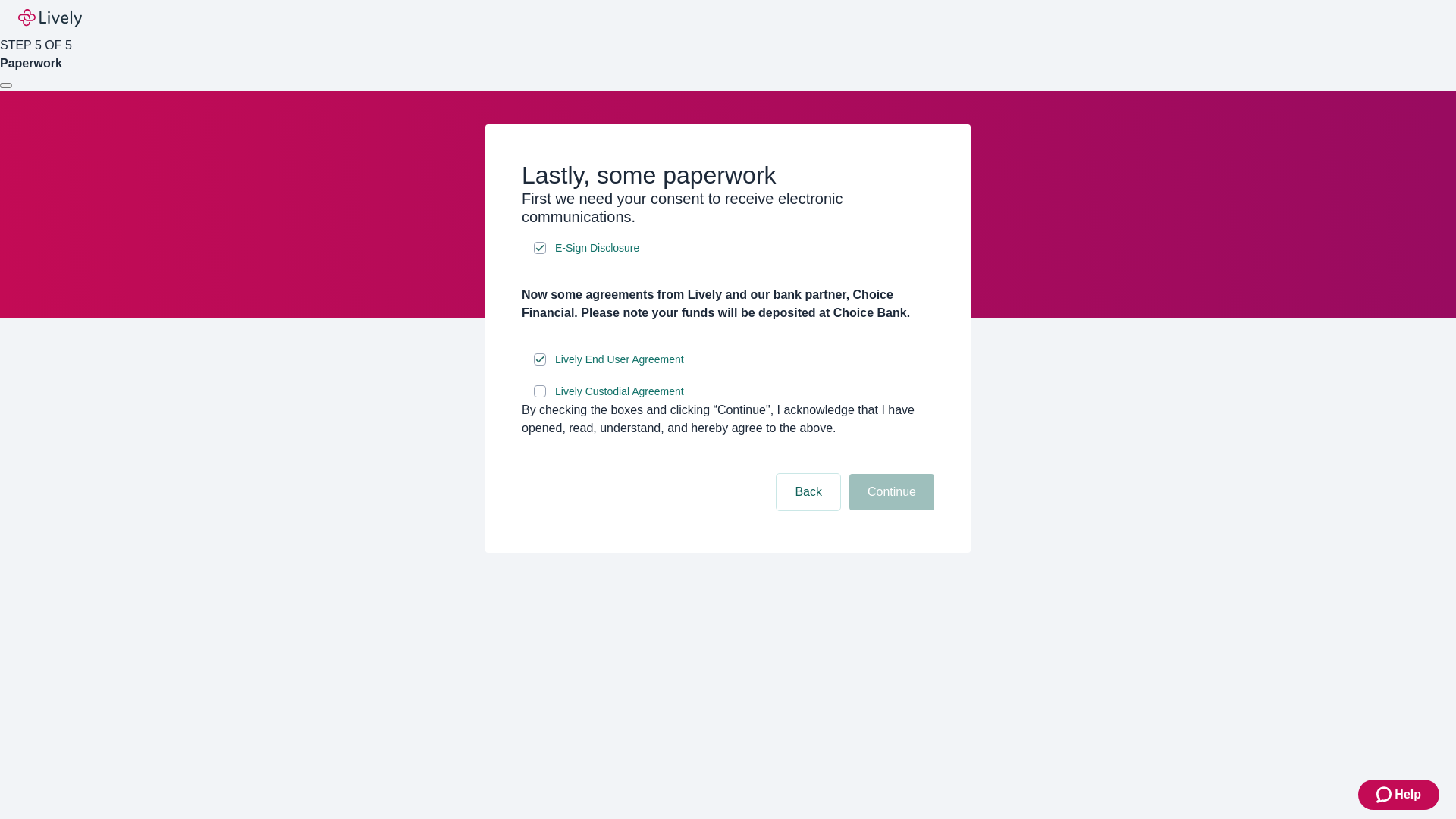
click at [540, 398] on input "Lively Custodial Agreement" at bounding box center [539, 391] width 12 height 12
checkbox input "true"
click at [889, 511] on button "Continue" at bounding box center [892, 492] width 85 height 37
